Goal: Task Accomplishment & Management: Complete application form

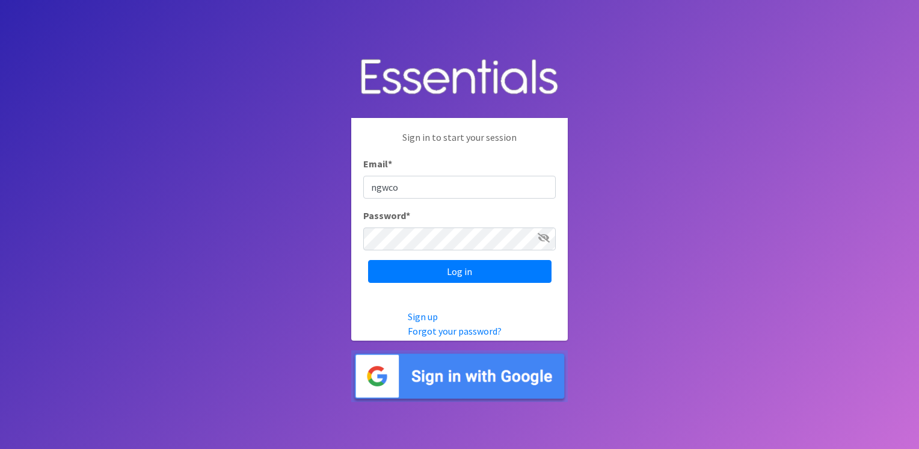
type input "[EMAIL_ADDRESS][DOMAIN_NAME]"
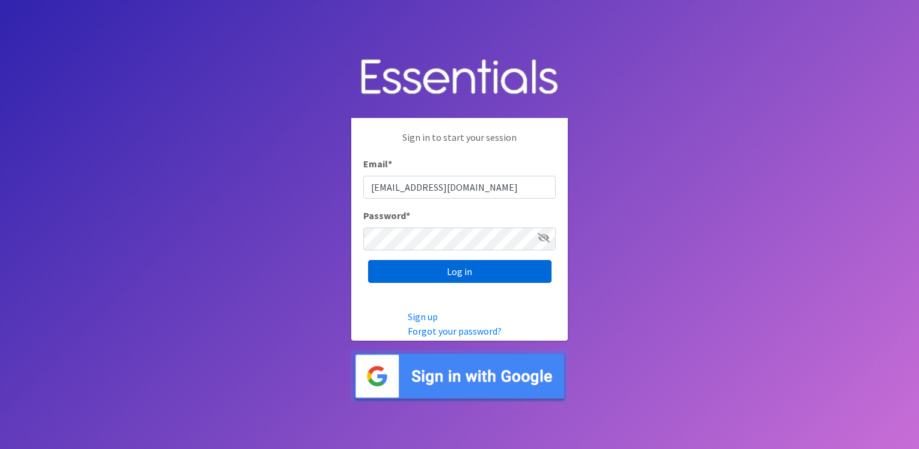
click at [459, 273] on input "Log in" at bounding box center [459, 271] width 183 height 23
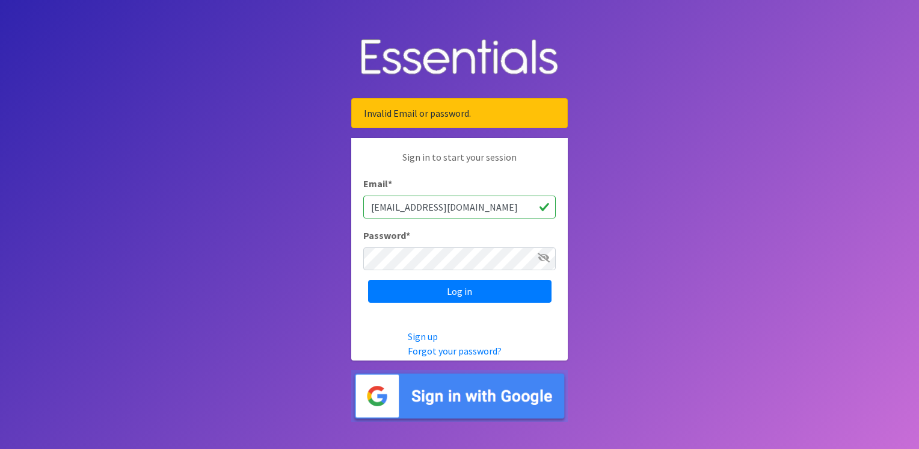
click at [361, 259] on div "Sign in to start your session Email * ngwcopeland@gmail.com Password * Log in" at bounding box center [459, 226] width 217 height 177
click at [539, 256] on icon at bounding box center [544, 258] width 12 height 10
click at [543, 256] on icon at bounding box center [544, 258] width 11 height 10
click at [460, 287] on input "Log in" at bounding box center [459, 291] width 183 height 23
click at [464, 347] on link "Forgot your password?" at bounding box center [455, 351] width 94 height 12
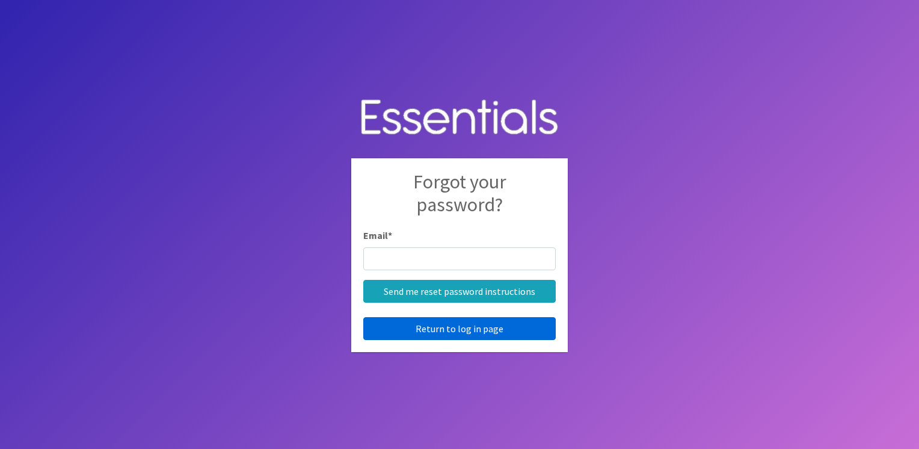
click at [459, 325] on link "Return to log in page" at bounding box center [459, 328] width 192 height 23
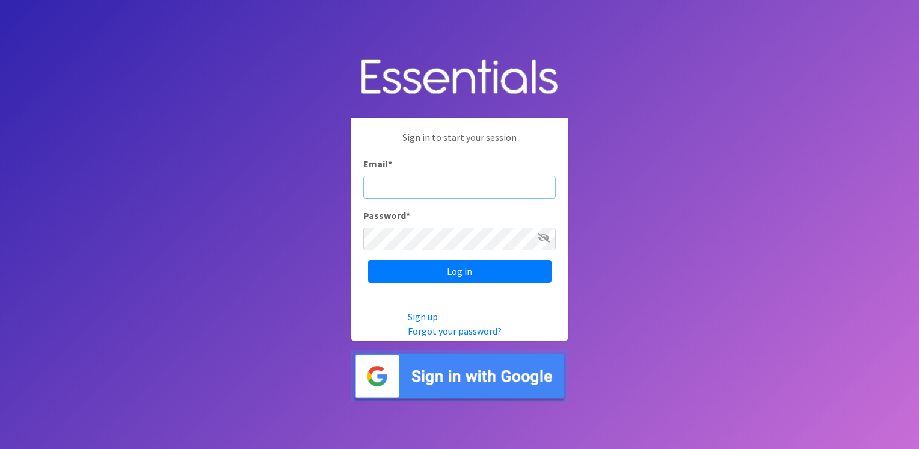
click at [372, 187] on input "Email *" at bounding box center [459, 187] width 192 height 23
drag, startPoint x: 369, startPoint y: 188, endPoint x: 361, endPoint y: 191, distance: 7.8
drag, startPoint x: 361, startPoint y: 191, endPoint x: 420, endPoint y: 155, distance: 68.8
click at [420, 155] on p "Sign in to start your session" at bounding box center [459, 143] width 192 height 26
drag, startPoint x: 420, startPoint y: 155, endPoint x: 370, endPoint y: 185, distance: 58.0
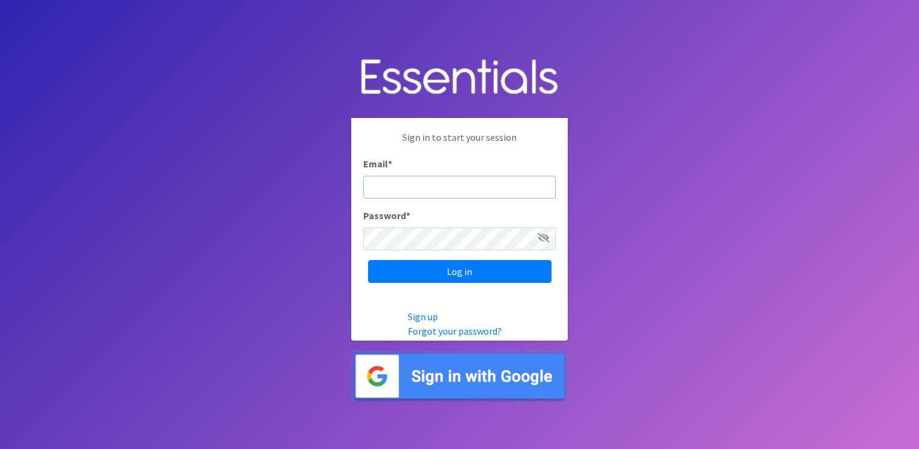
click at [370, 185] on input "Email *" at bounding box center [459, 187] width 192 height 23
type input "[EMAIL_ADDRESS][DOMAIN_NAME]"
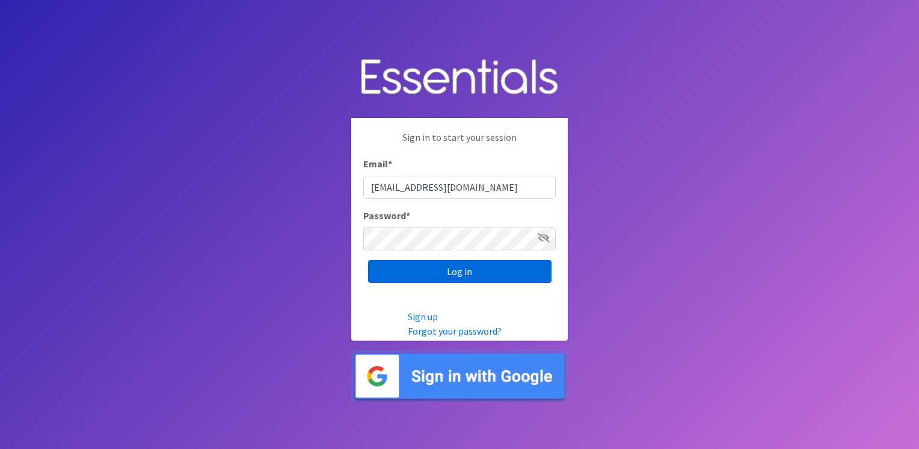
click at [455, 270] on input "Log in" at bounding box center [459, 271] width 183 height 23
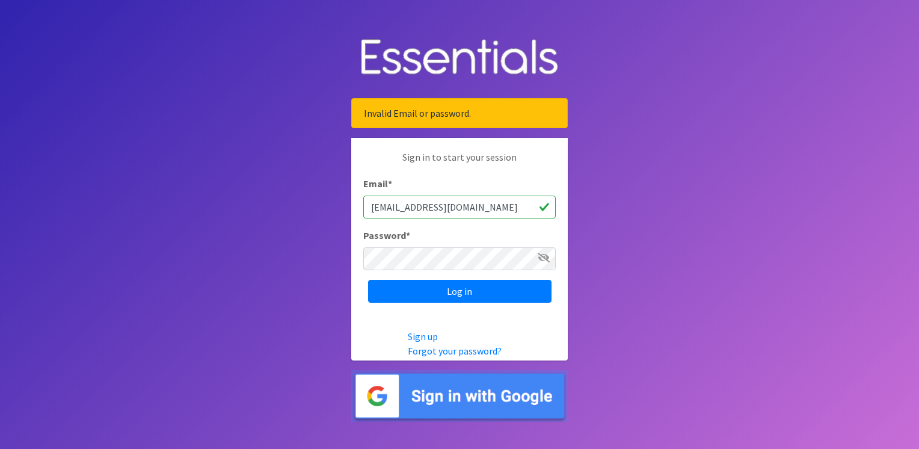
click at [541, 258] on icon at bounding box center [544, 258] width 12 height 10
click at [463, 290] on input "Log in" at bounding box center [459, 291] width 183 height 23
click at [458, 349] on link "Forgot your password?" at bounding box center [455, 351] width 94 height 12
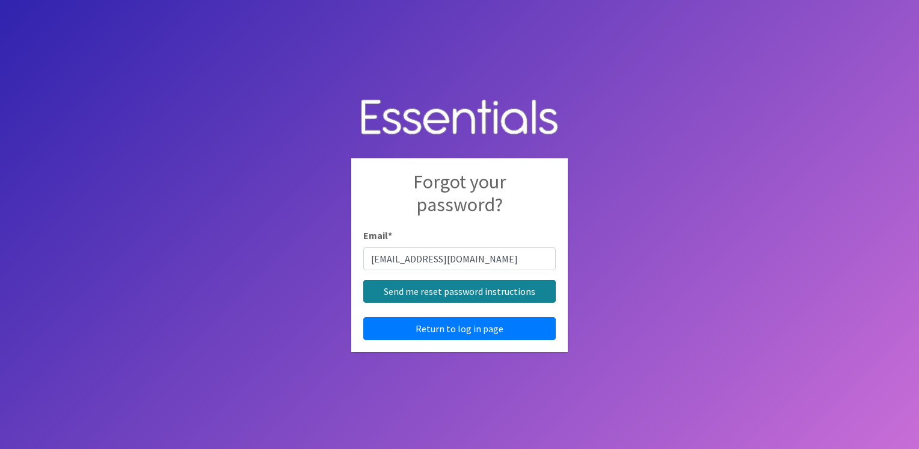
type input "[EMAIL_ADDRESS][DOMAIN_NAME]"
click at [439, 289] on input "Send me reset password instructions" at bounding box center [459, 291] width 192 height 23
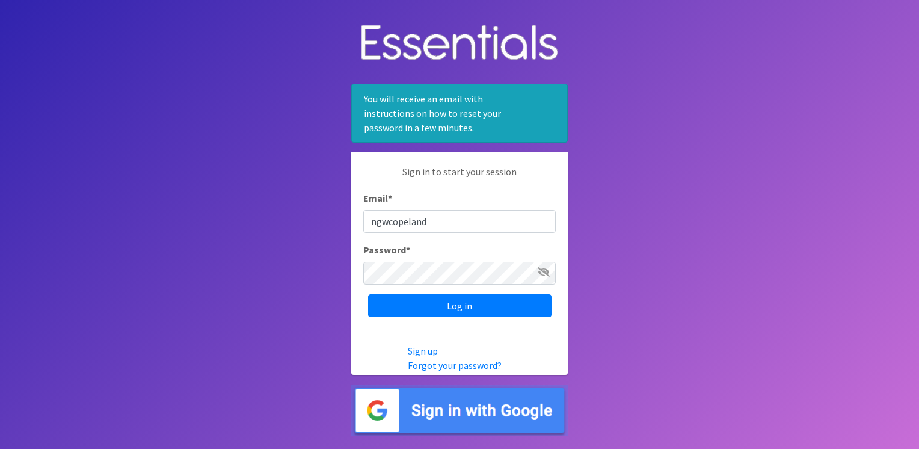
type input "[EMAIL_ADDRESS][DOMAIN_NAME]"
click at [540, 269] on icon at bounding box center [544, 272] width 12 height 10
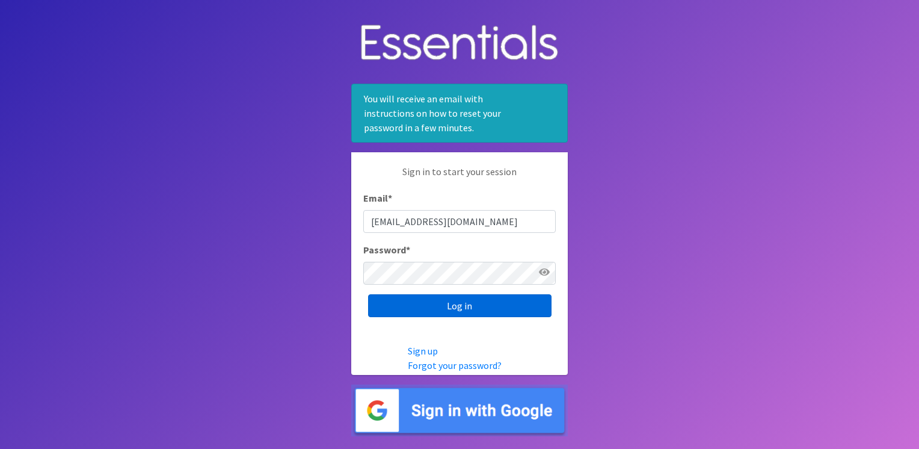
click at [463, 304] on input "Log in" at bounding box center [459, 305] width 183 height 23
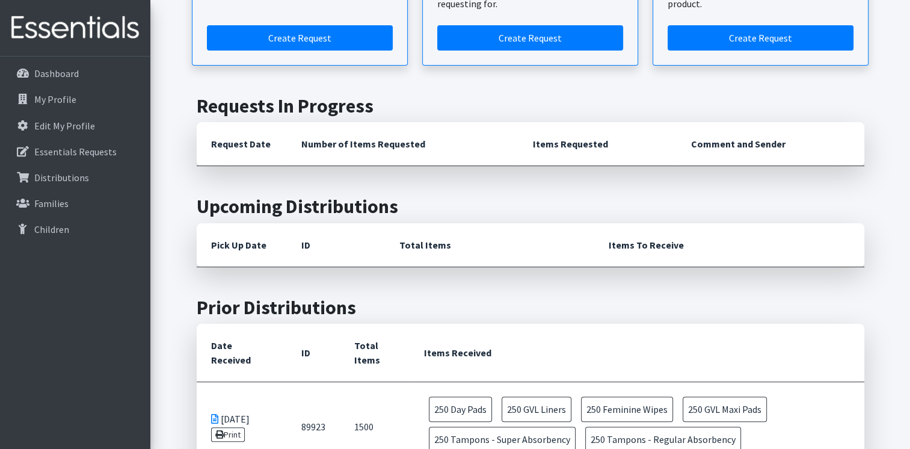
scroll to position [120, 0]
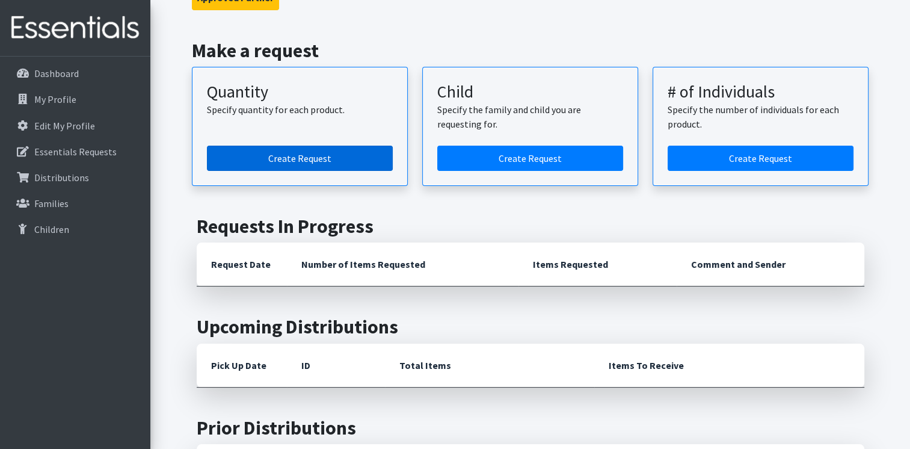
click at [306, 152] on link "Create Request" at bounding box center [300, 158] width 186 height 25
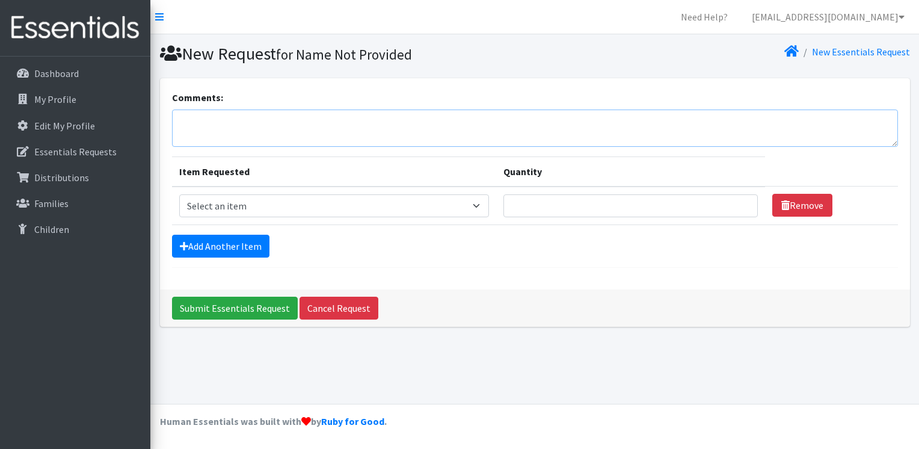
click at [180, 116] on textarea "Comments:" at bounding box center [535, 127] width 726 height 37
click at [455, 120] on textarea "I will pick up products in [GEOGRAPHIC_DATA]. No need to deliver to [PERSON_NAM…" at bounding box center [535, 127] width 726 height 37
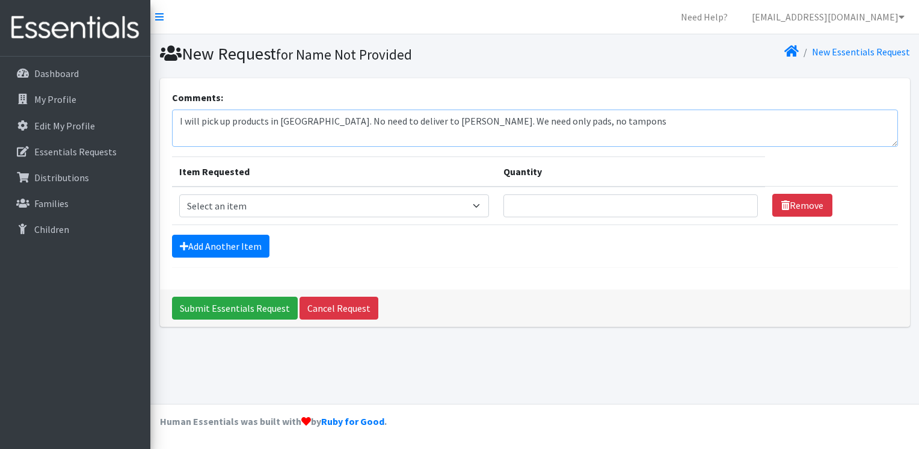
click at [569, 121] on textarea "I will pick up products in Greenville. No need to deliver to Clinton. We need o…" at bounding box center [535, 127] width 726 height 37
click at [179, 134] on textarea "I will pick up products in Greenville. No need to deliver to Clinton. We need o…" at bounding box center [535, 127] width 726 height 37
type textarea "I will pick up products in Greenville. No need to deliver to Clinton. We need o…"
click at [482, 205] on select "Select an item (LOWCOUNTRY) DAY PADS (LOWCOUNTRY) LINERS (LOWCOUNTRY) OVERNIGHT…" at bounding box center [334, 205] width 310 height 23
select select "13234"
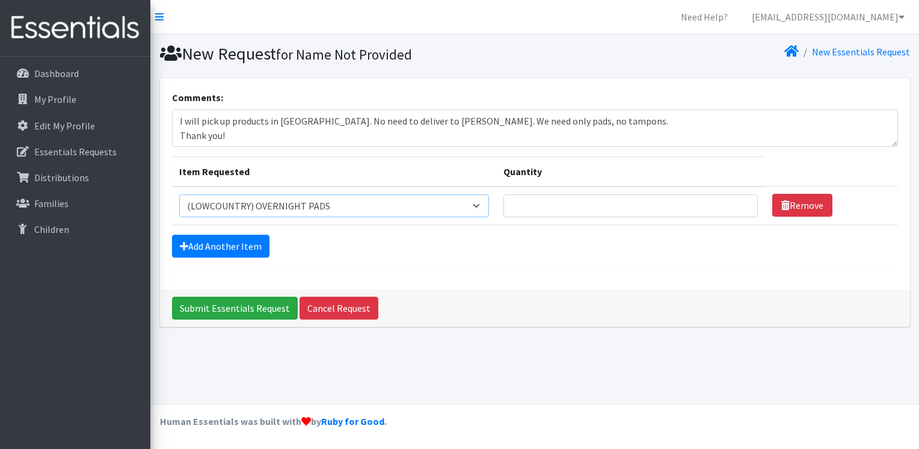
click at [179, 194] on select "Select an item (LOWCOUNTRY) DAY PADS (LOWCOUNTRY) LINERS (LOWCOUNTRY) OVERNIGHT…" at bounding box center [334, 205] width 310 height 23
drag, startPoint x: 524, startPoint y: 202, endPoint x: 530, endPoint y: 199, distance: 6.7
click at [525, 201] on input "Quantity" at bounding box center [630, 205] width 254 height 23
type input "100"
click at [253, 244] on link "Add Another Item" at bounding box center [220, 246] width 97 height 23
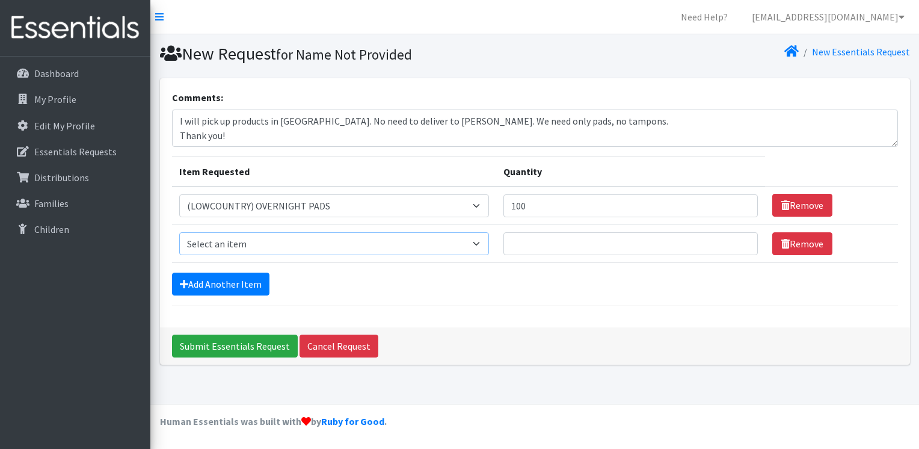
click at [480, 242] on select "Select an item (LOWCOUNTRY) DAY PADS (LOWCOUNTRY) LINERS (LOWCOUNTRY) OVERNIGHT…" at bounding box center [334, 243] width 310 height 23
select select "14626"
click at [179, 232] on select "Select an item (LOWCOUNTRY) DAY PADS (LOWCOUNTRY) LINERS (LOWCOUNTRY) OVERNIGHT…" at bounding box center [334, 243] width 310 height 23
click at [519, 242] on input "Quantity" at bounding box center [630, 243] width 254 height 23
type input "100"
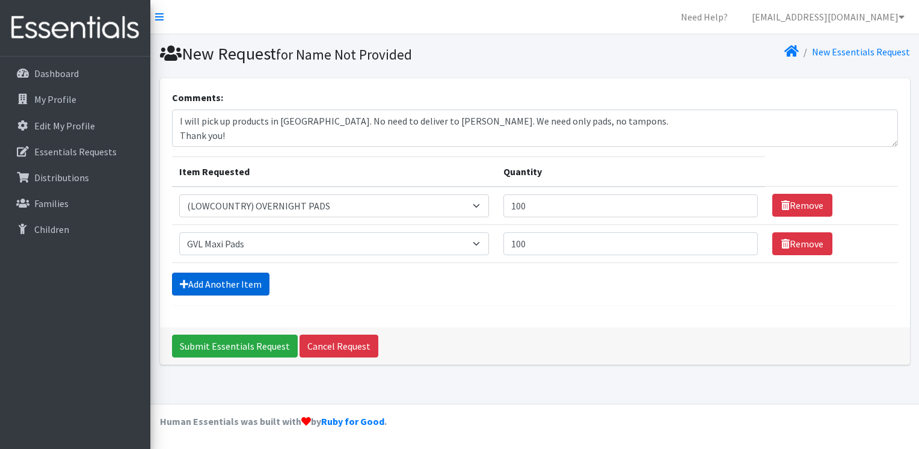
click at [241, 280] on link "Add Another Item" at bounding box center [220, 283] width 97 height 23
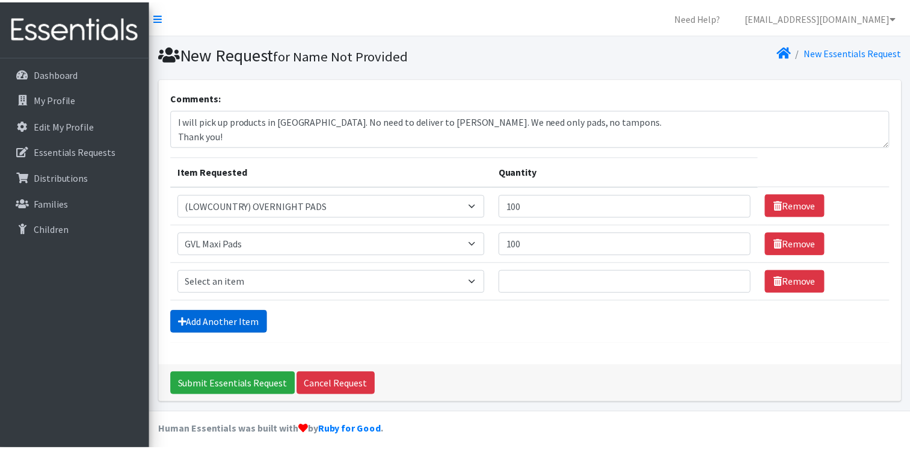
scroll to position [6, 0]
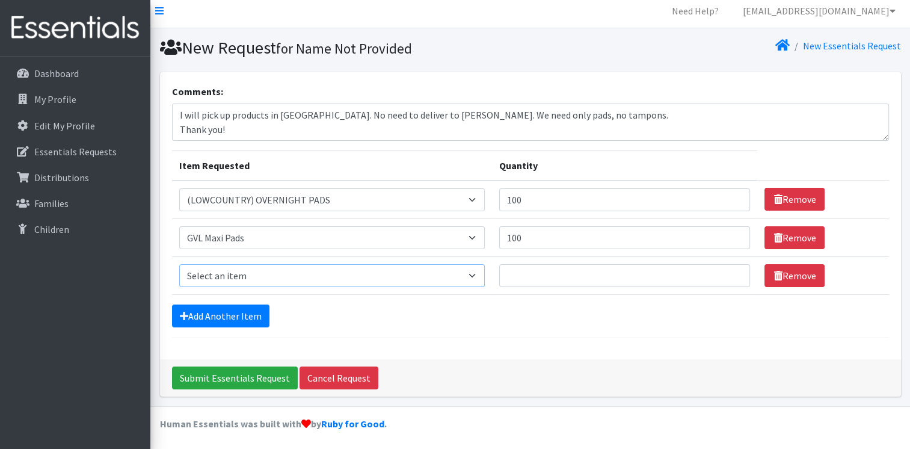
click at [477, 272] on select "Select an item (LOWCOUNTRY) DAY PADS (LOWCOUNTRY) LINERS (LOWCOUNTRY) OVERNIGHT…" at bounding box center [332, 275] width 306 height 23
select select "7759"
click at [179, 264] on select "Select an item (LOWCOUNTRY) DAY PADS (LOWCOUNTRY) LINERS (LOWCOUNTRY) OVERNIGHT…" at bounding box center [332, 275] width 306 height 23
click at [513, 273] on input "Quantity" at bounding box center [624, 275] width 251 height 23
type input "100"
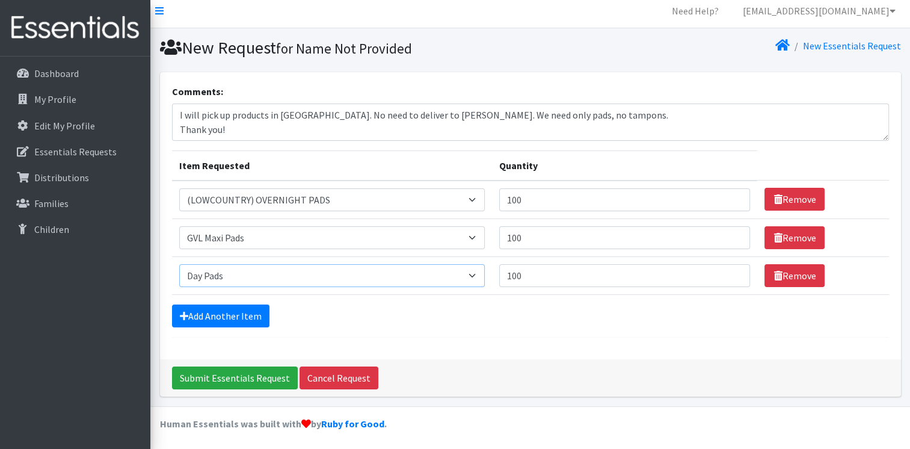
click at [476, 271] on select "Select an item (LOWCOUNTRY) DAY PADS (LOWCOUNTRY) LINERS (LOWCOUNTRY) OVERNIGHT…" at bounding box center [332, 275] width 306 height 23
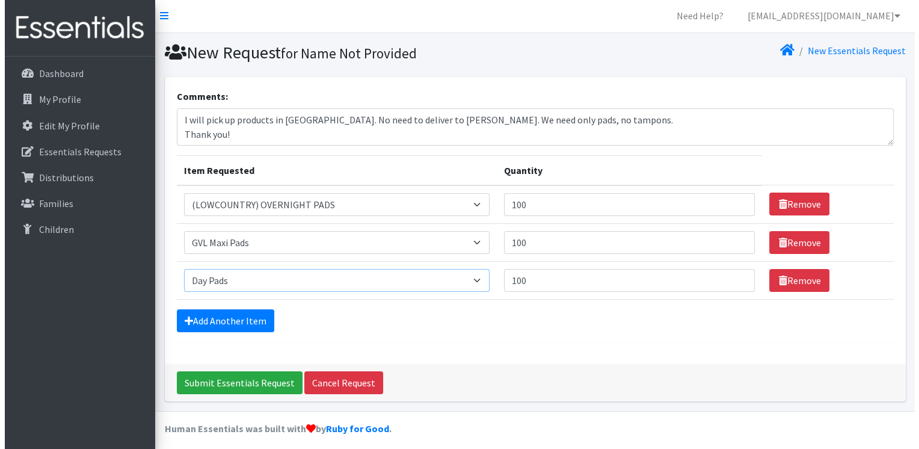
scroll to position [0, 0]
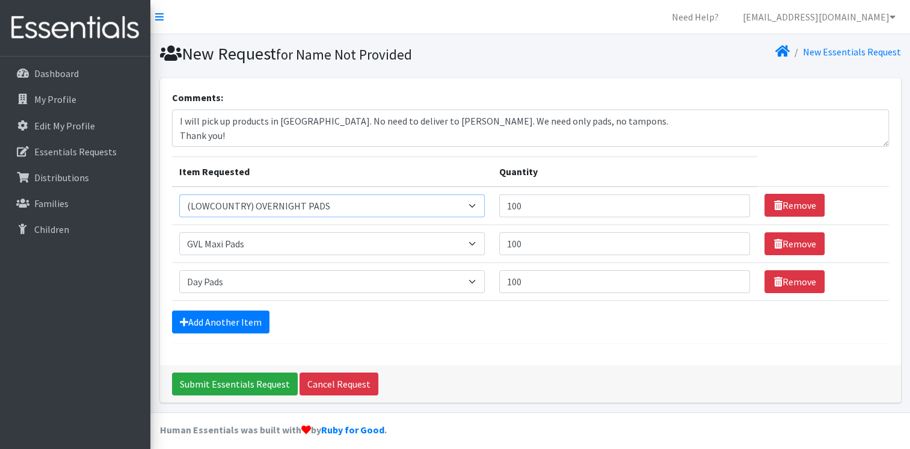
click at [476, 204] on select "Select an item (LOWCOUNTRY) DAY PADS (LOWCOUNTRY) LINERS (LOWCOUNTRY) OVERNIGHT…" at bounding box center [332, 205] width 306 height 23
click at [324, 201] on select "Select an item (LOWCOUNTRY) DAY PADS (LOWCOUNTRY) LINERS (LOWCOUNTRY) OVERNIGHT…" at bounding box center [332, 205] width 306 height 23
click at [325, 203] on select "Select an item (LOWCOUNTRY) DAY PADS (LOWCOUNTRY) LINERS (LOWCOUNTRY) OVERNIGHT…" at bounding box center [332, 205] width 306 height 23
click at [324, 203] on select "Select an item (LOWCOUNTRY) DAY PADS (LOWCOUNTRY) LINERS (LOWCOUNTRY) OVERNIGHT…" at bounding box center [332, 205] width 306 height 23
click at [798, 203] on link "Remove" at bounding box center [794, 205] width 60 height 23
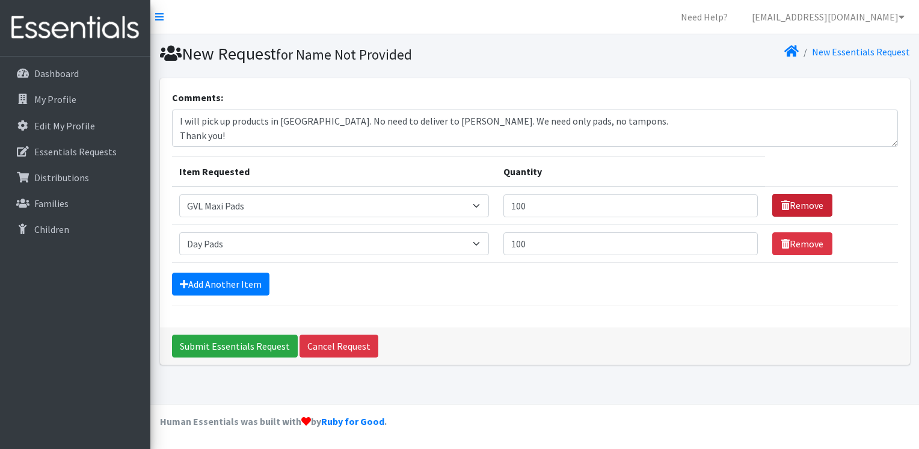
click at [799, 201] on link "Remove" at bounding box center [802, 205] width 60 height 23
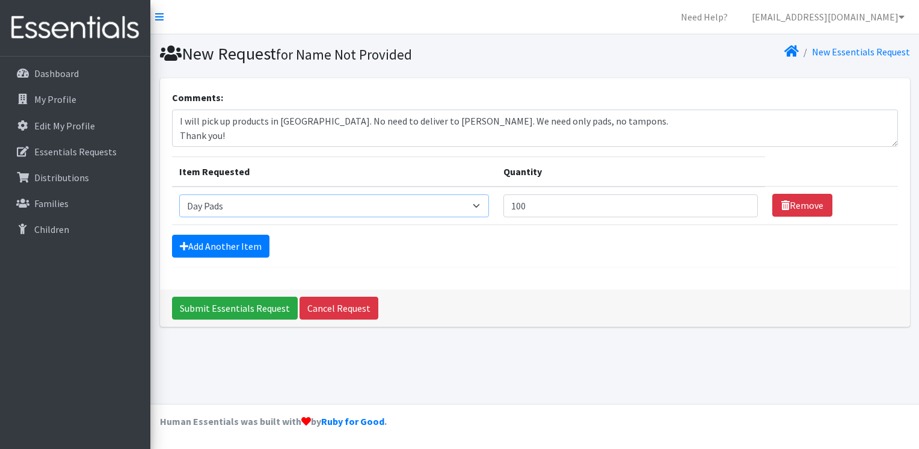
click at [481, 203] on select "Select an item (LOWCOUNTRY) DAY PADS (LOWCOUNTRY) LINERS (LOWCOUNTRY) OVERNIGHT…" at bounding box center [334, 205] width 310 height 23
click at [179, 194] on select "Select an item (LOWCOUNTRY) DAY PADS (LOWCOUNTRY) LINERS (LOWCOUNTRY) OVERNIGHT…" at bounding box center [334, 205] width 310 height 23
click at [481, 201] on select "Select an item (LOWCOUNTRY) DAY PADS (LOWCOUNTRY) LINERS (LOWCOUNTRY) OVERNIGHT…" at bounding box center [334, 205] width 310 height 23
click at [246, 242] on link "Add Another Item" at bounding box center [220, 246] width 97 height 23
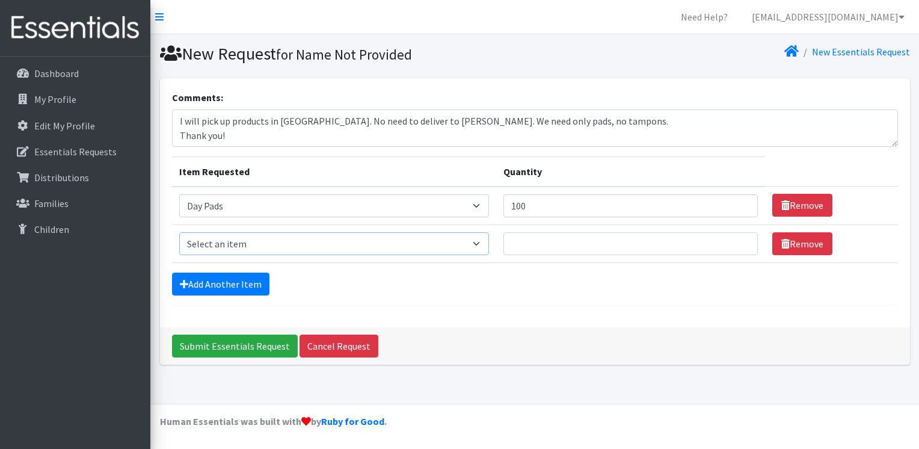
click at [480, 239] on select "Select an item (LOWCOUNTRY) DAY PADS (LOWCOUNTRY) LINERS (LOWCOUNTRY) OVERNIGHT…" at bounding box center [334, 243] width 310 height 23
select select "11144"
click at [179, 232] on select "Select an item (LOWCOUNTRY) DAY PADS (LOWCOUNTRY) LINERS (LOWCOUNTRY) OVERNIGHT…" at bounding box center [334, 243] width 310 height 23
click at [515, 242] on input "Quantity" at bounding box center [630, 243] width 254 height 23
type input "100"
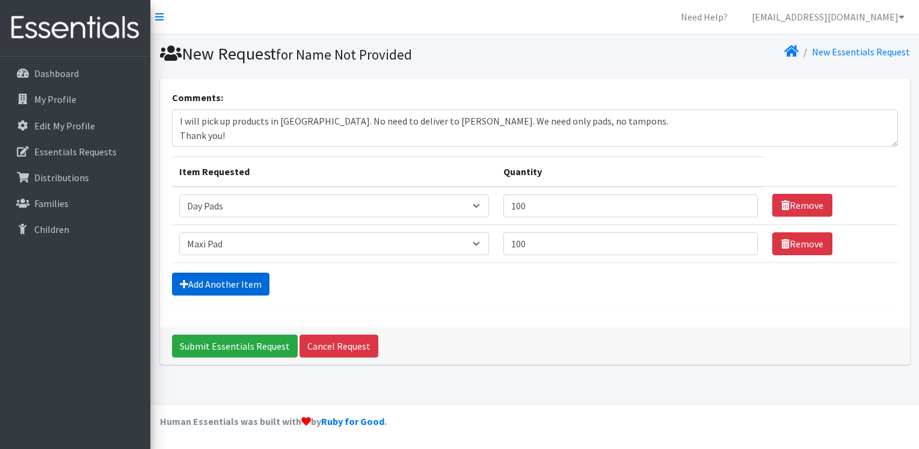
click at [229, 279] on link "Add Another Item" at bounding box center [220, 283] width 97 height 23
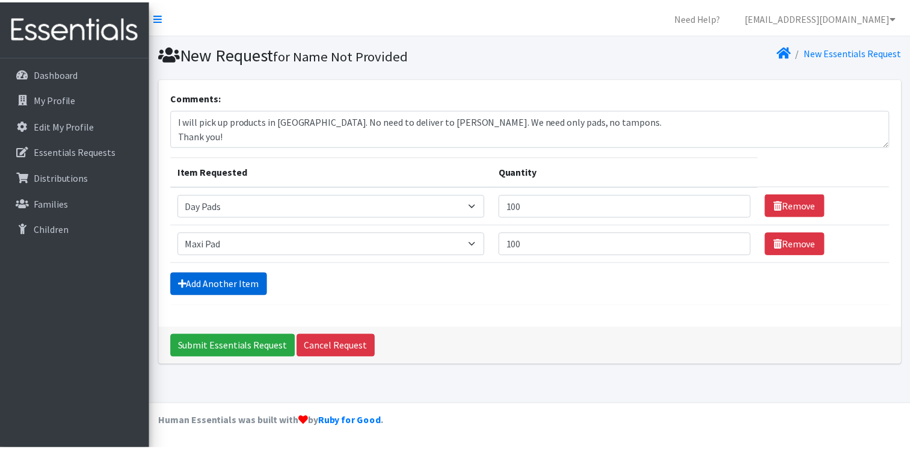
scroll to position [6, 0]
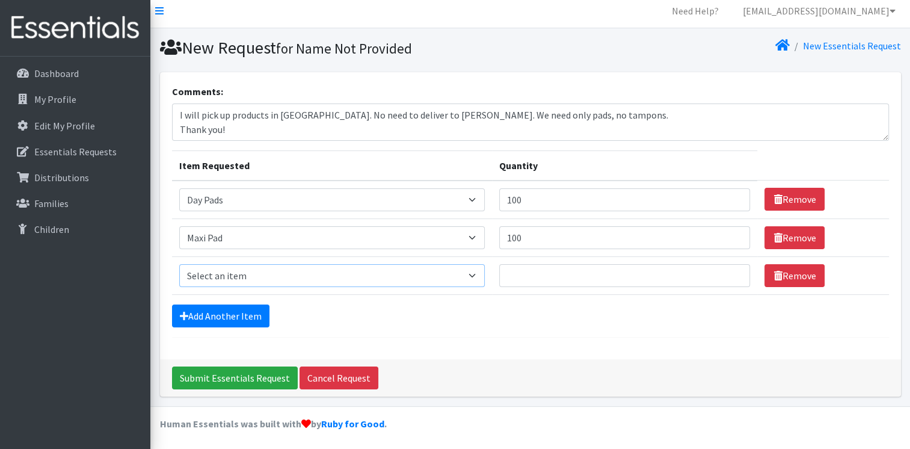
click at [477, 271] on select "Select an item (LOWCOUNTRY) DAY PADS (LOWCOUNTRY) LINERS (LOWCOUNTRY) OVERNIGHT…" at bounding box center [332, 275] width 306 height 23
select select "7610"
click at [179, 264] on select "Select an item (LOWCOUNTRY) DAY PADS (LOWCOUNTRY) LINERS (LOWCOUNTRY) OVERNIGHT…" at bounding box center [332, 275] width 306 height 23
click at [517, 274] on input "Quantity" at bounding box center [624, 275] width 251 height 23
type input "100"
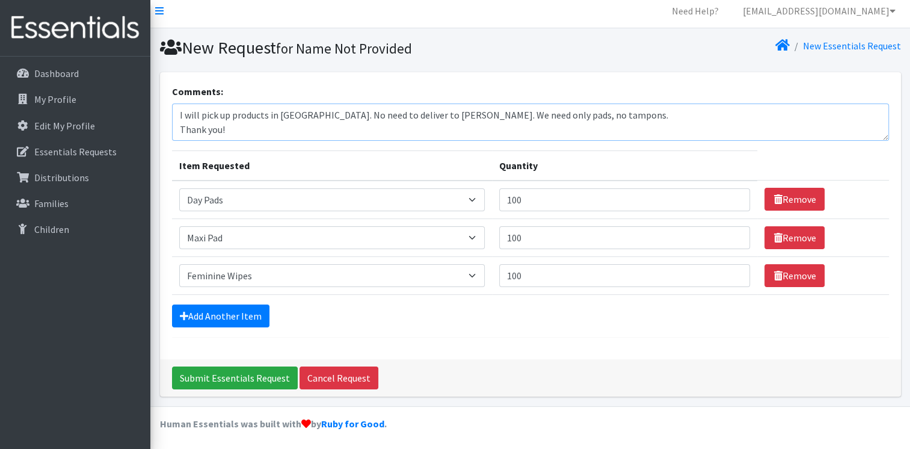
click at [440, 115] on textarea "I will pick up products in Greenville. No need to deliver to Clinton. We need o…" at bounding box center [530, 121] width 717 height 37
click at [230, 129] on textarea "I will pick up products in Greenville. No need to deliver to Clinton for United…" at bounding box center [530, 121] width 717 height 37
type textarea "I will pick up products in Greenville. No need to deliver to Clinton for United…"
click at [223, 237] on select "Select an item (LOWCOUNTRY) DAY PADS (LOWCOUNTRY) LINERS (LOWCOUNTRY) OVERNIGHT…" at bounding box center [332, 237] width 306 height 23
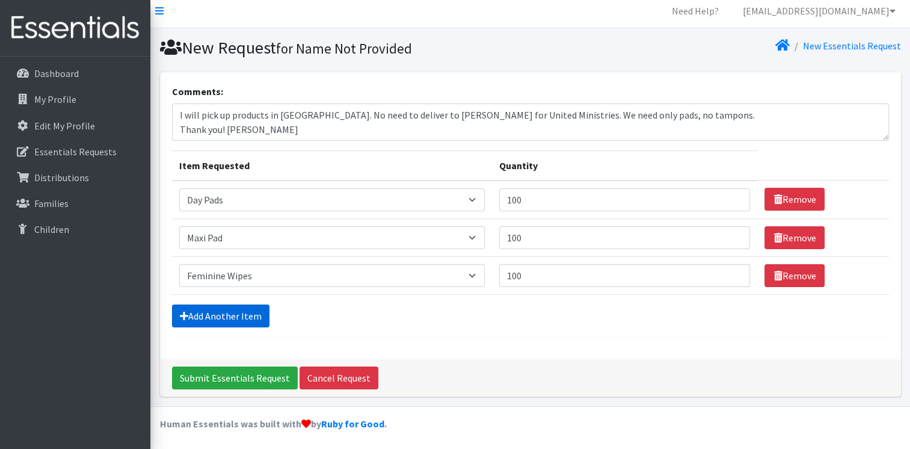
click at [201, 312] on link "Add Another Item" at bounding box center [220, 315] width 97 height 23
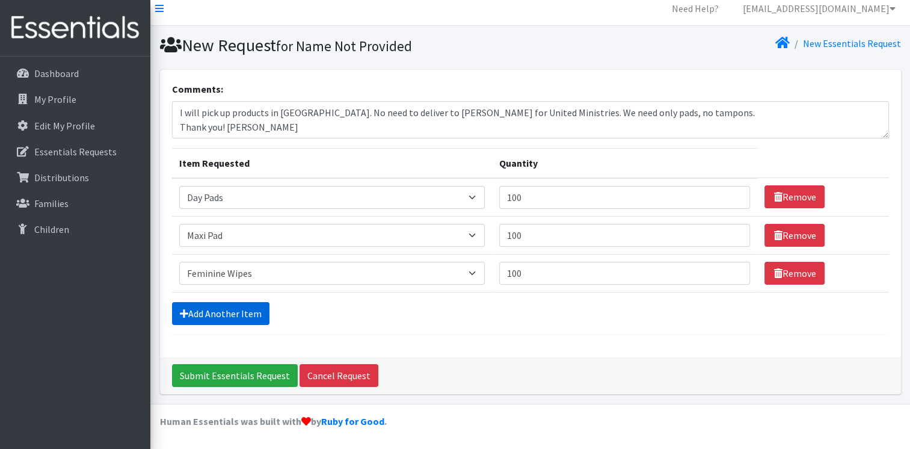
scroll to position [44, 0]
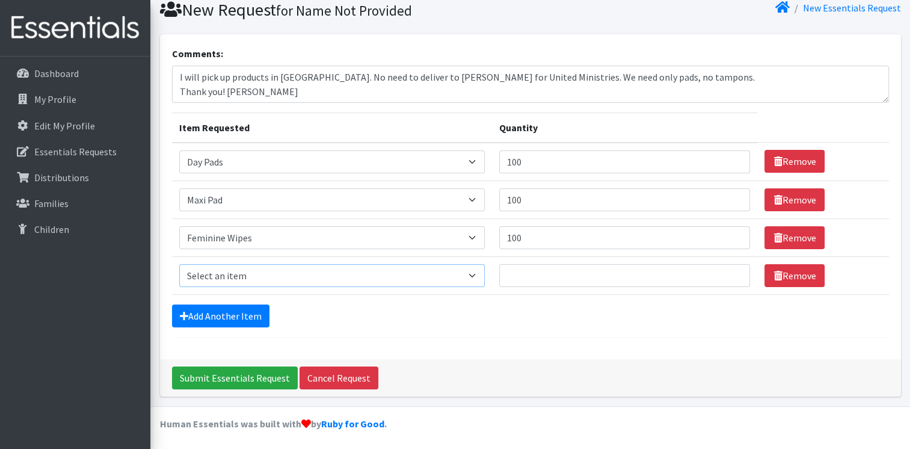
click at [479, 273] on select "Select an item (LOWCOUNTRY) DAY PADS (LOWCOUNTRY) LINERS (LOWCOUNTRY) OVERNIGHT…" at bounding box center [332, 275] width 306 height 23
select select "7593"
click at [179, 264] on select "Select an item (LOWCOUNTRY) DAY PADS (LOWCOUNTRY) LINERS (LOWCOUNTRY) OVERNIGHT…" at bounding box center [332, 275] width 306 height 23
drag, startPoint x: 476, startPoint y: 271, endPoint x: 482, endPoint y: 272, distance: 6.1
click at [476, 271] on select "Select an item (LOWCOUNTRY) DAY PADS (LOWCOUNTRY) LINERS (LOWCOUNTRY) OVERNIGHT…" at bounding box center [332, 275] width 306 height 23
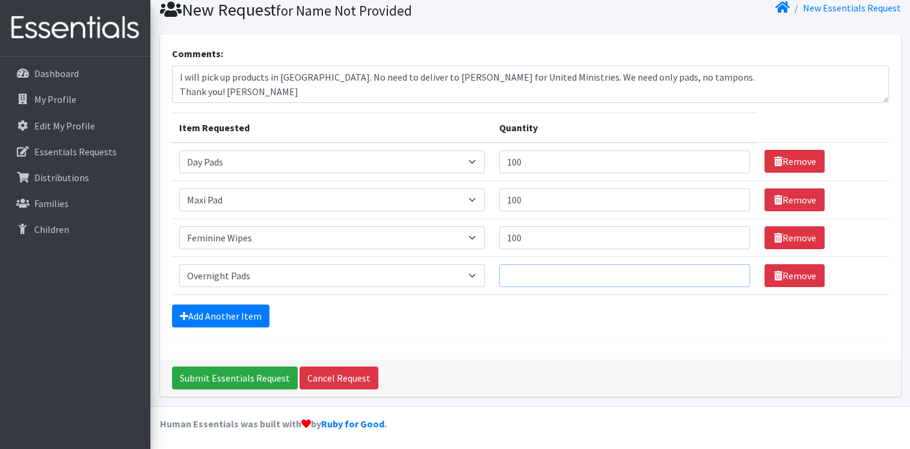
click at [515, 272] on input "Quantity" at bounding box center [624, 275] width 251 height 23
type input "100"
click at [476, 273] on select "Select an item (LOWCOUNTRY) DAY PADS (LOWCOUNTRY) LINERS (LOWCOUNTRY) OVERNIGHT…" at bounding box center [332, 275] width 306 height 23
select select "13236"
click at [179, 264] on select "Select an item (LOWCOUNTRY) DAY PADS (LOWCOUNTRY) LINERS (LOWCOUNTRY) OVERNIGHT…" at bounding box center [332, 275] width 306 height 23
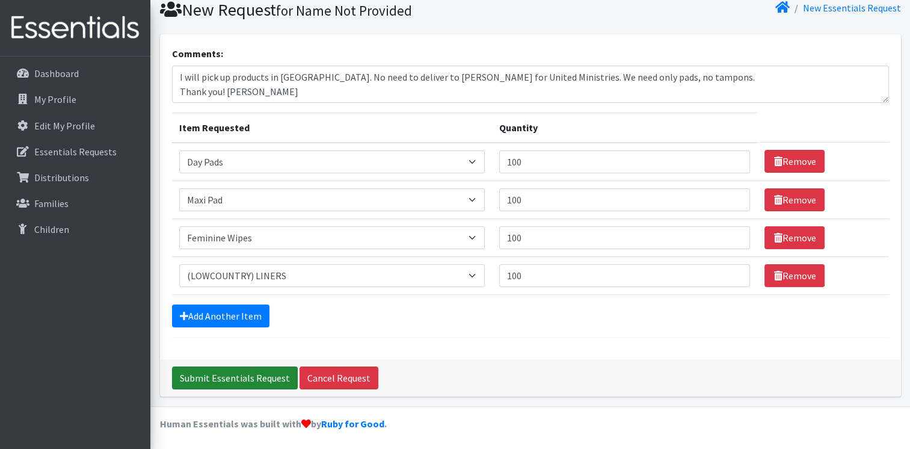
click at [259, 372] on input "Submit Essentials Request" at bounding box center [235, 377] width 126 height 23
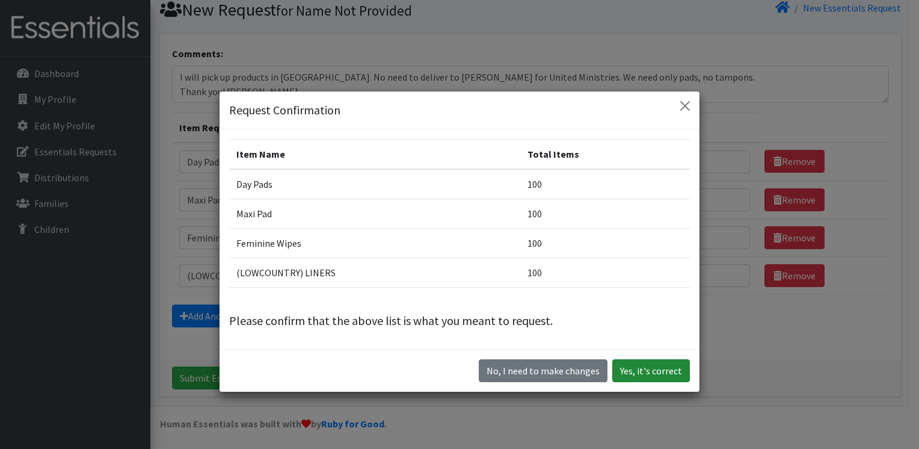
click at [630, 368] on button "Yes, it's correct" at bounding box center [651, 370] width 78 height 23
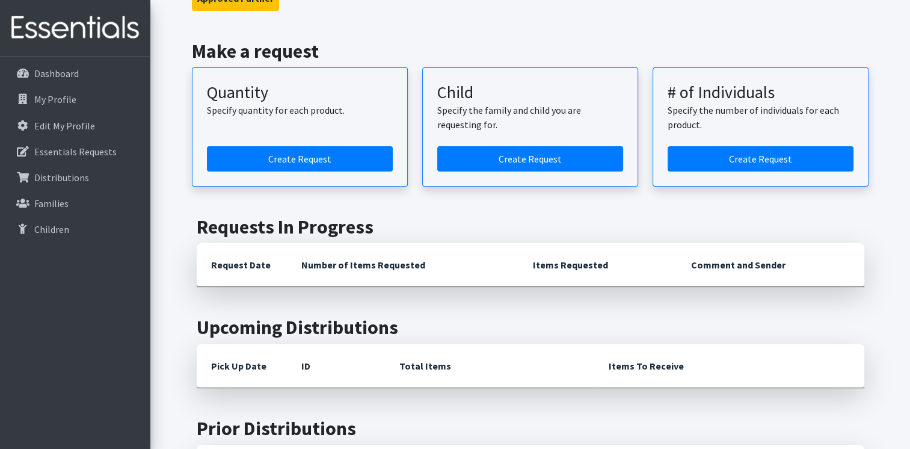
scroll to position [120, 0]
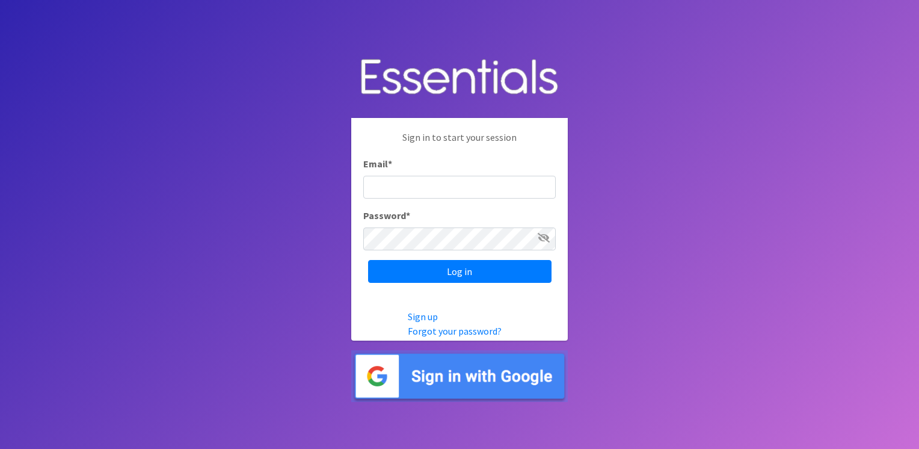
type input "[EMAIL_ADDRESS][DOMAIN_NAME]"
click at [542, 237] on icon at bounding box center [544, 238] width 12 height 10
click at [542, 237] on icon at bounding box center [544, 238] width 11 height 10
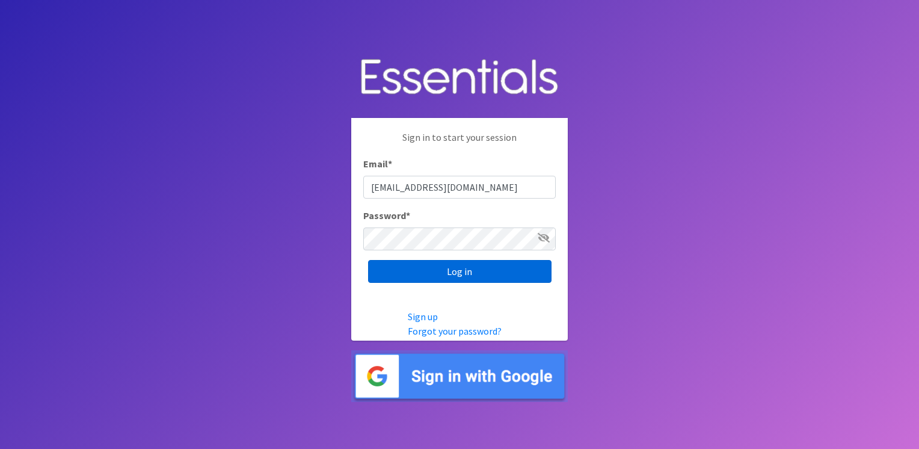
click at [462, 270] on input "Log in" at bounding box center [459, 271] width 183 height 23
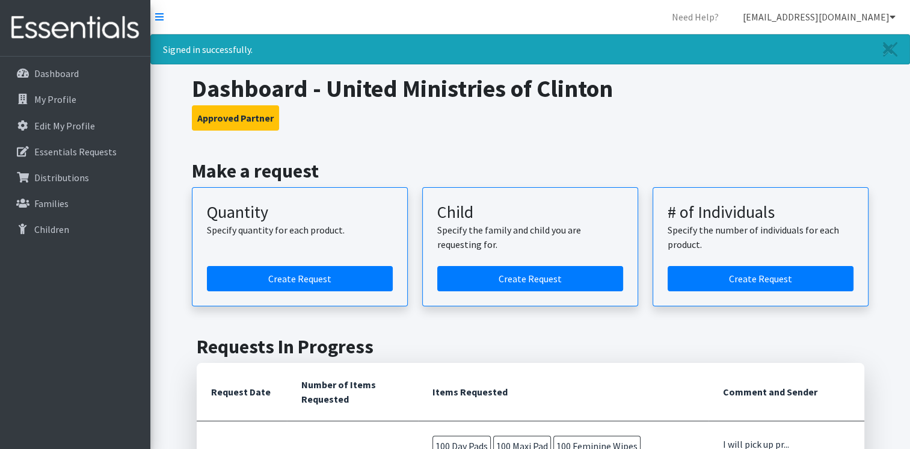
click at [893, 18] on icon at bounding box center [893, 17] width 6 height 10
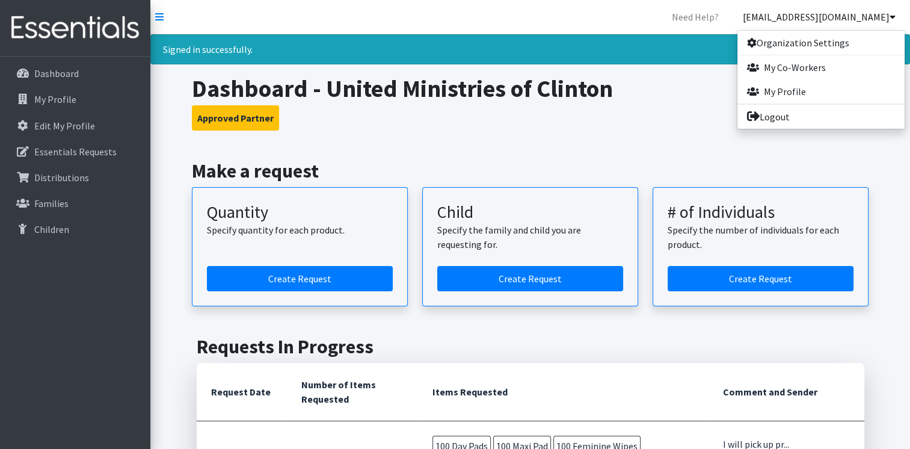
click at [674, 100] on h1 "Dashboard - United Ministries of Clinton" at bounding box center [530, 88] width 677 height 29
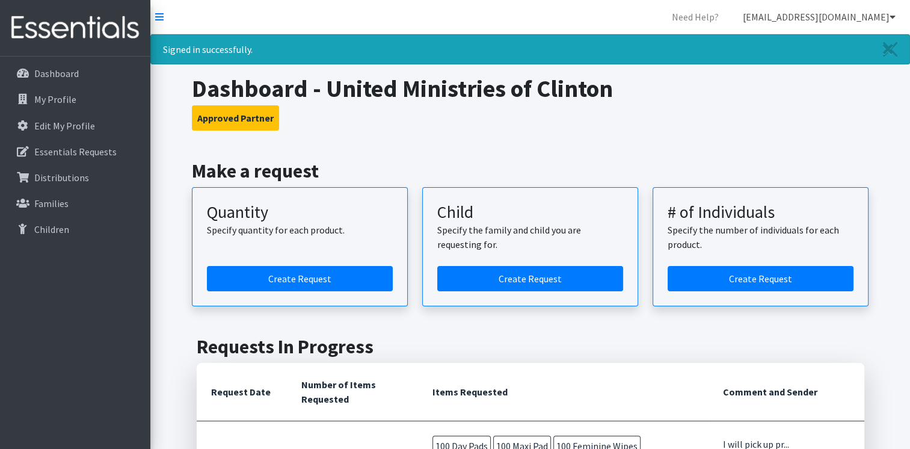
click at [893, 18] on icon at bounding box center [893, 17] width 6 height 10
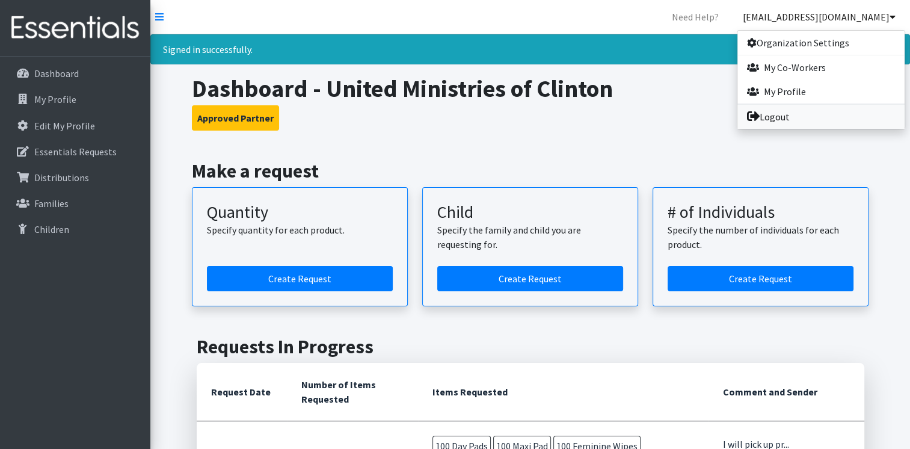
click at [767, 116] on link "Logout" at bounding box center [820, 117] width 167 height 24
